Goal: Use online tool/utility

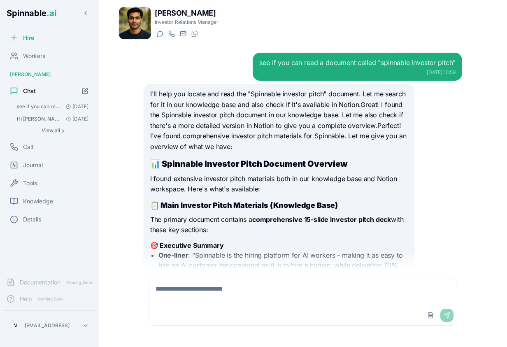
scroll to position [4684, 0]
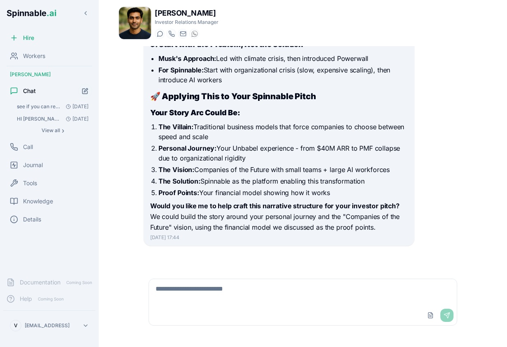
click at [274, 291] on textarea at bounding box center [303, 292] width 308 height 26
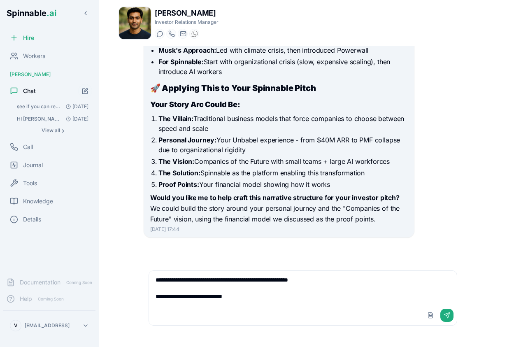
paste textarea "**********"
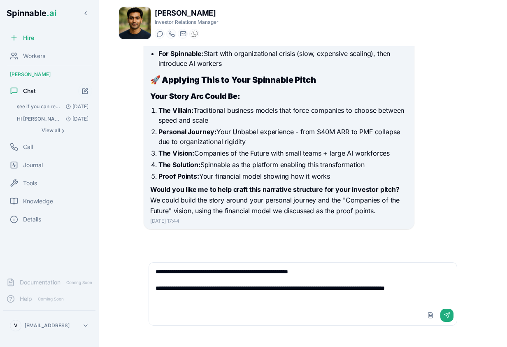
scroll to position [4701, 0]
type textarea "**********"
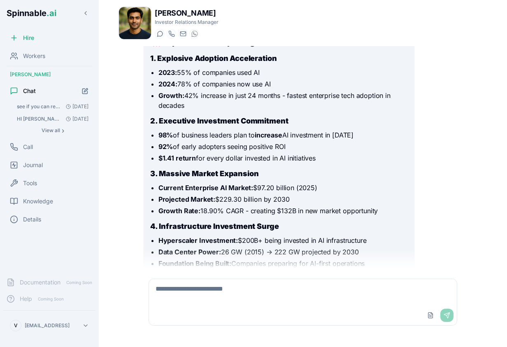
scroll to position [5142, 0]
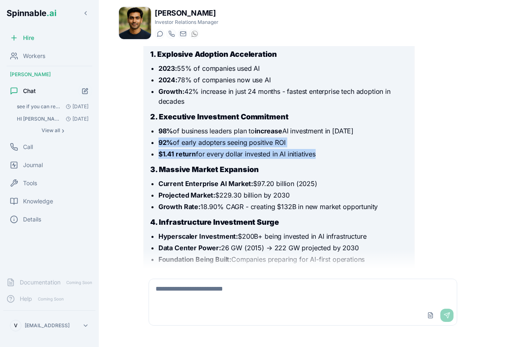
drag, startPoint x: 159, startPoint y: 160, endPoint x: 331, endPoint y: 178, distance: 173.0
click at [331, 178] on div "I'll conduct a comprehensive research to find strong evidence supporting that c…" at bounding box center [279, 311] width 258 height 831
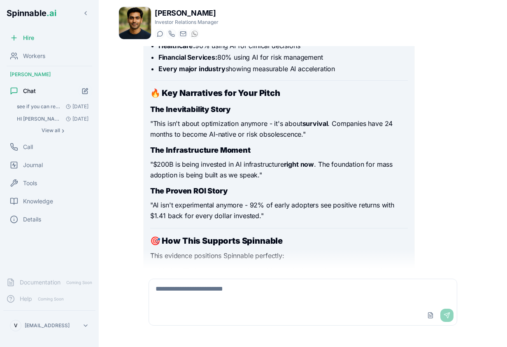
scroll to position [5490, 0]
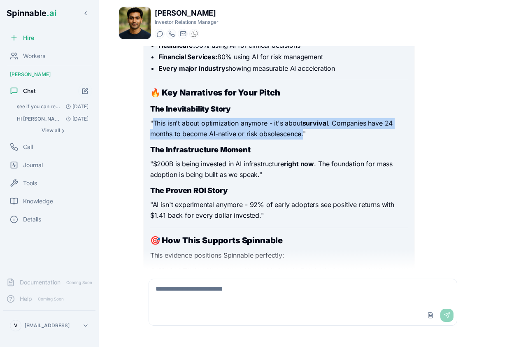
drag, startPoint x: 154, startPoint y: 140, endPoint x: 304, endPoint y: 151, distance: 150.2
click at [304, 139] on p ""This isn't about optimization anymore - it's about survival . Companies have 2…" at bounding box center [279, 128] width 258 height 21
copy p "This isn't about optimization anymore - it's about survival . Companies have 24…"
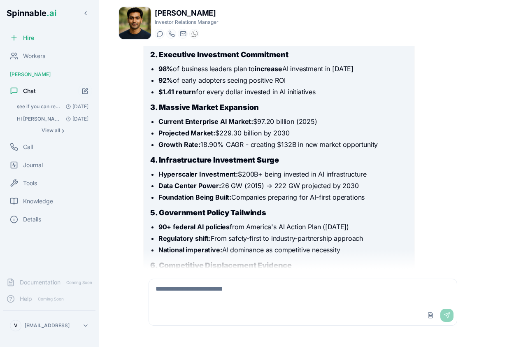
scroll to position [5205, 0]
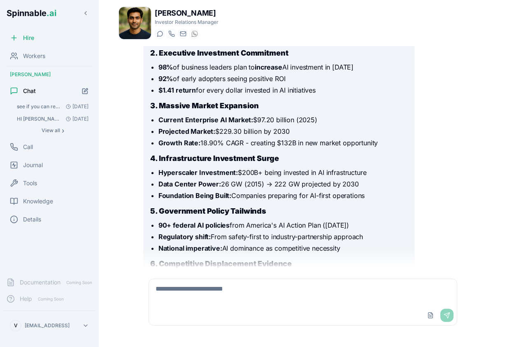
drag, startPoint x: 159, startPoint y: 137, endPoint x: 411, endPoint y: 163, distance: 253.6
click at [411, 163] on div "Research capability Critic and self-reflection capability Update User Memory Us…" at bounding box center [279, 219] width 271 height 913
copy ul "Current Enterprise AI Market: $97.20 billion (2025) Projected Market: $229.30 b…"
click at [194, 124] on strong "Current Enterprise AI Market:" at bounding box center [205, 120] width 95 height 8
drag, startPoint x: 158, startPoint y: 138, endPoint x: 248, endPoint y: 140, distance: 89.3
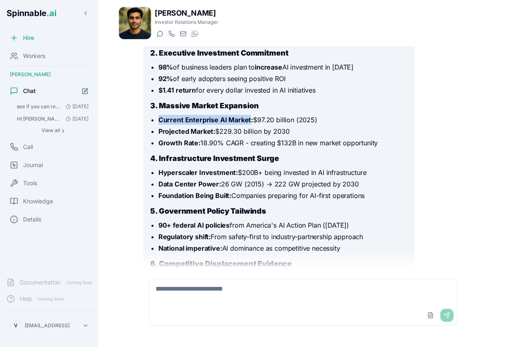
click at [248, 124] on strong "Current Enterprise AI Market:" at bounding box center [205, 120] width 95 height 8
copy strong "Current Enterprise AI Market"
click at [196, 299] on textarea at bounding box center [303, 292] width 308 height 26
paste textarea "**********"
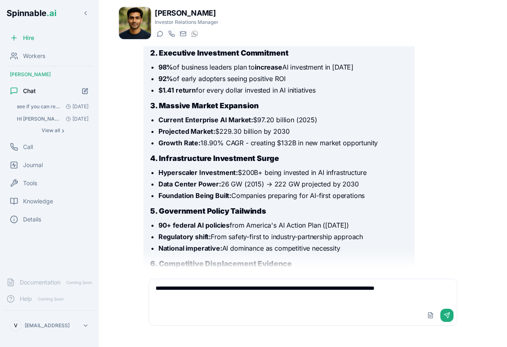
type textarea "**********"
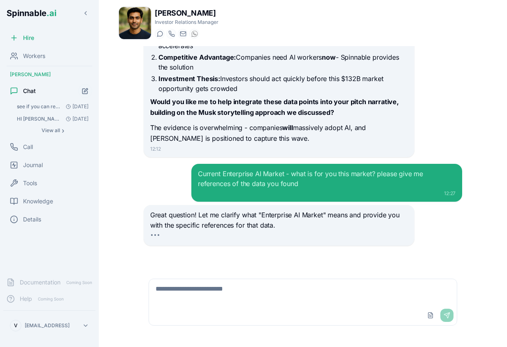
scroll to position [5765, 0]
